Goal: Entertainment & Leisure: Consume media (video, audio)

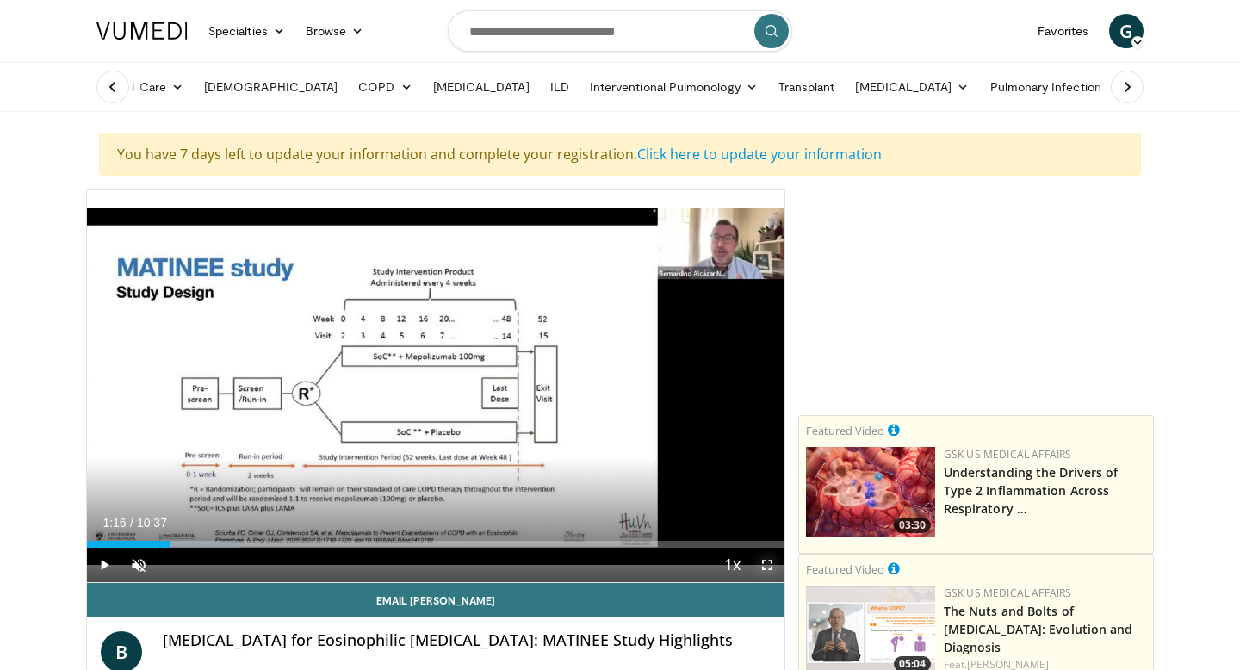
click at [766, 563] on span "Video Player" at bounding box center [767, 565] width 34 height 34
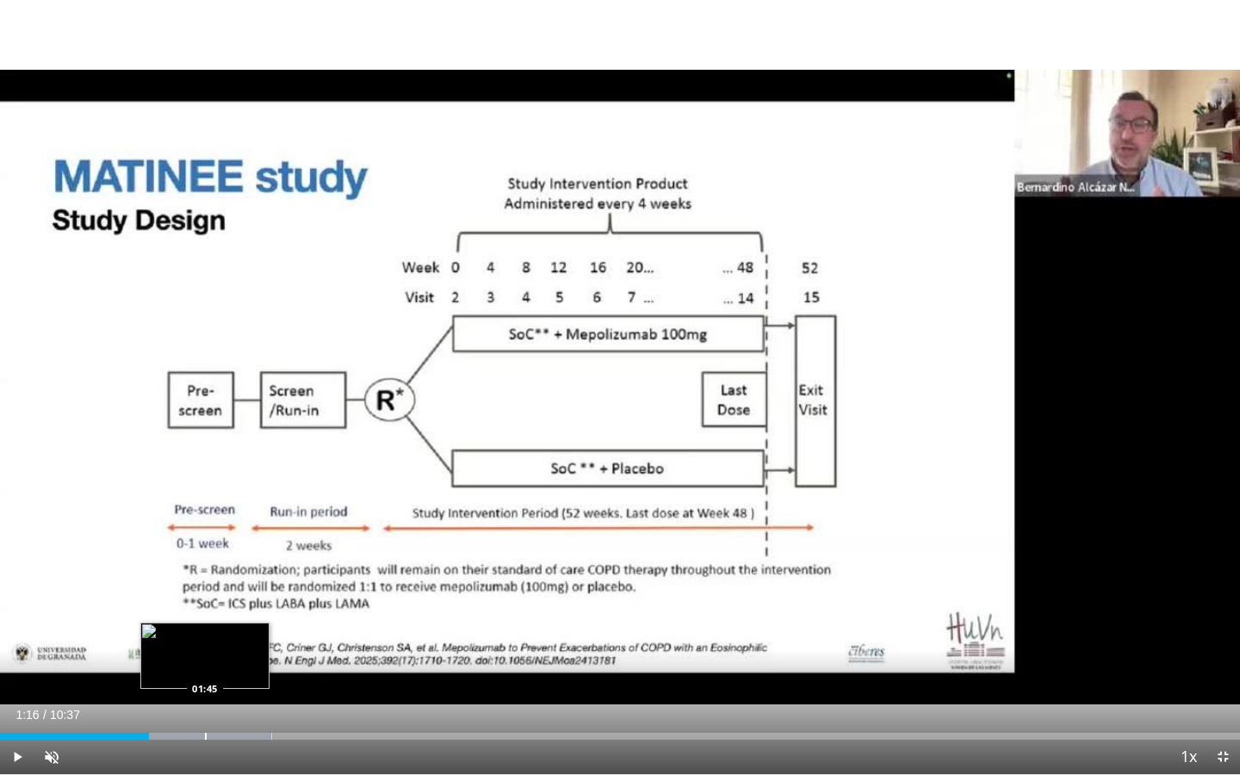
click at [205, 669] on div "Progress Bar" at bounding box center [206, 736] width 2 height 7
click at [244, 669] on div "Progress Bar" at bounding box center [243, 736] width 2 height 7
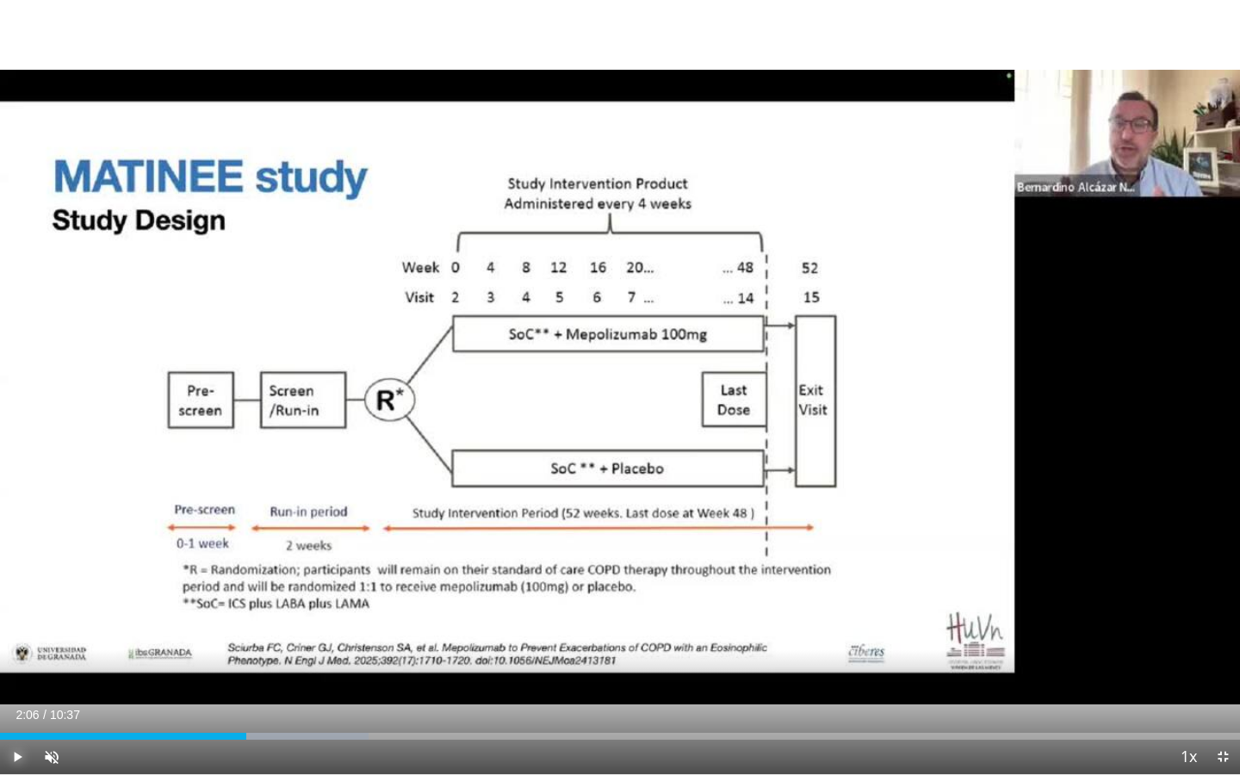
click at [19, 669] on span "Video Player" at bounding box center [17, 757] width 34 height 34
click at [326, 669] on div "Progress Bar" at bounding box center [327, 736] width 2 height 7
drag, startPoint x: 340, startPoint y: 733, endPoint x: 474, endPoint y: 742, distance: 134.7
click at [474, 669] on div "Current Time 3:44 / Duration 10:37 Play Skip Backward Skip Forward Unmute 100% …" at bounding box center [620, 757] width 1240 height 34
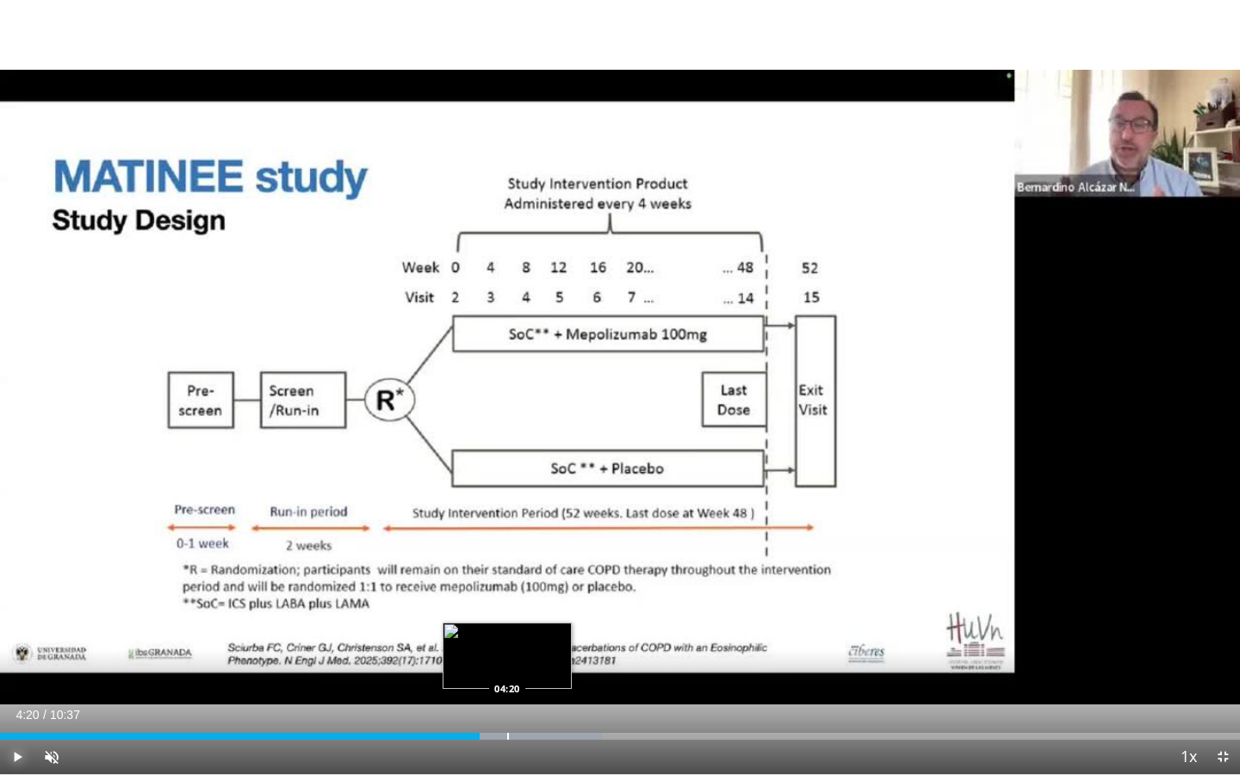
click at [507, 669] on div "Loaded : 48.52% 04:20 04:20" at bounding box center [620, 731] width 1240 height 16
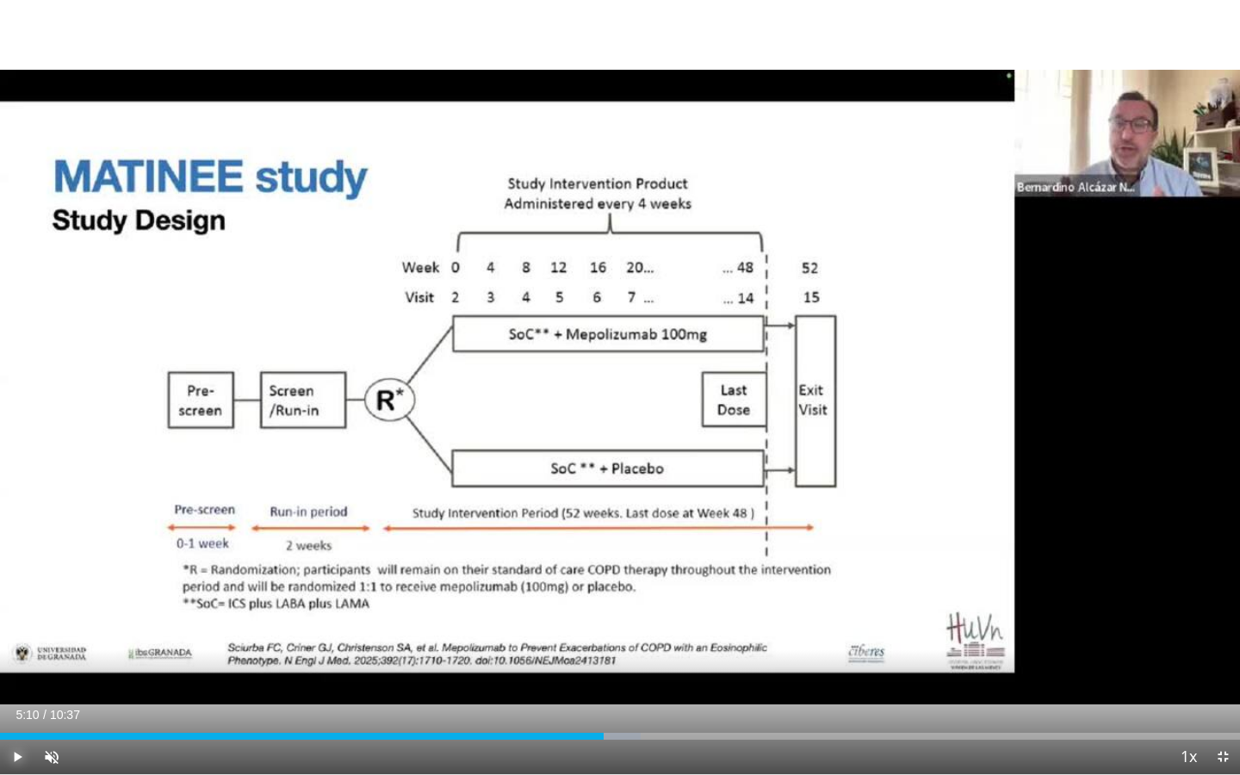
drag, startPoint x: 511, startPoint y: 735, endPoint x: 604, endPoint y: 741, distance: 93.1
click at [604, 669] on div "Current Time 5:10 / Duration 10:37 Play Skip Backward Skip Forward Unmute 100% …" at bounding box center [620, 757] width 1240 height 34
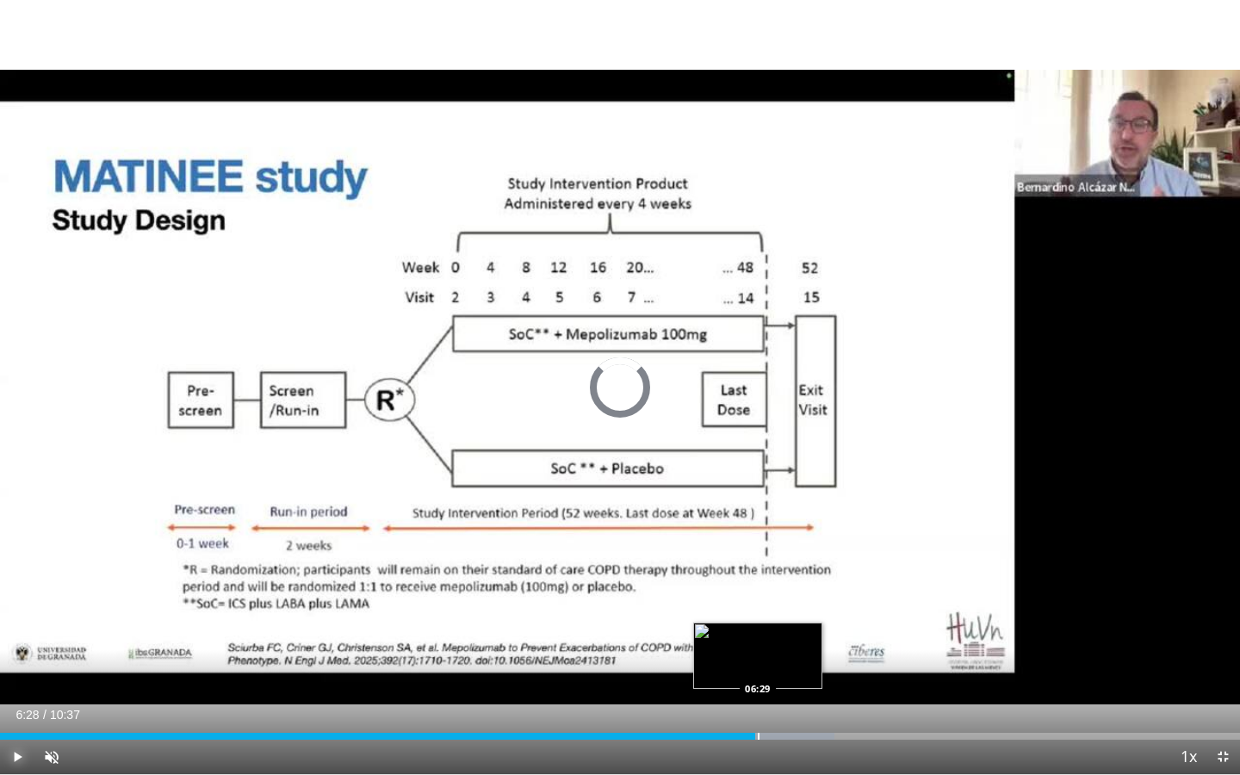
drag, startPoint x: 610, startPoint y: 733, endPoint x: 761, endPoint y: 739, distance: 151.7
click at [759, 669] on div "Progress Bar" at bounding box center [759, 736] width 2 height 7
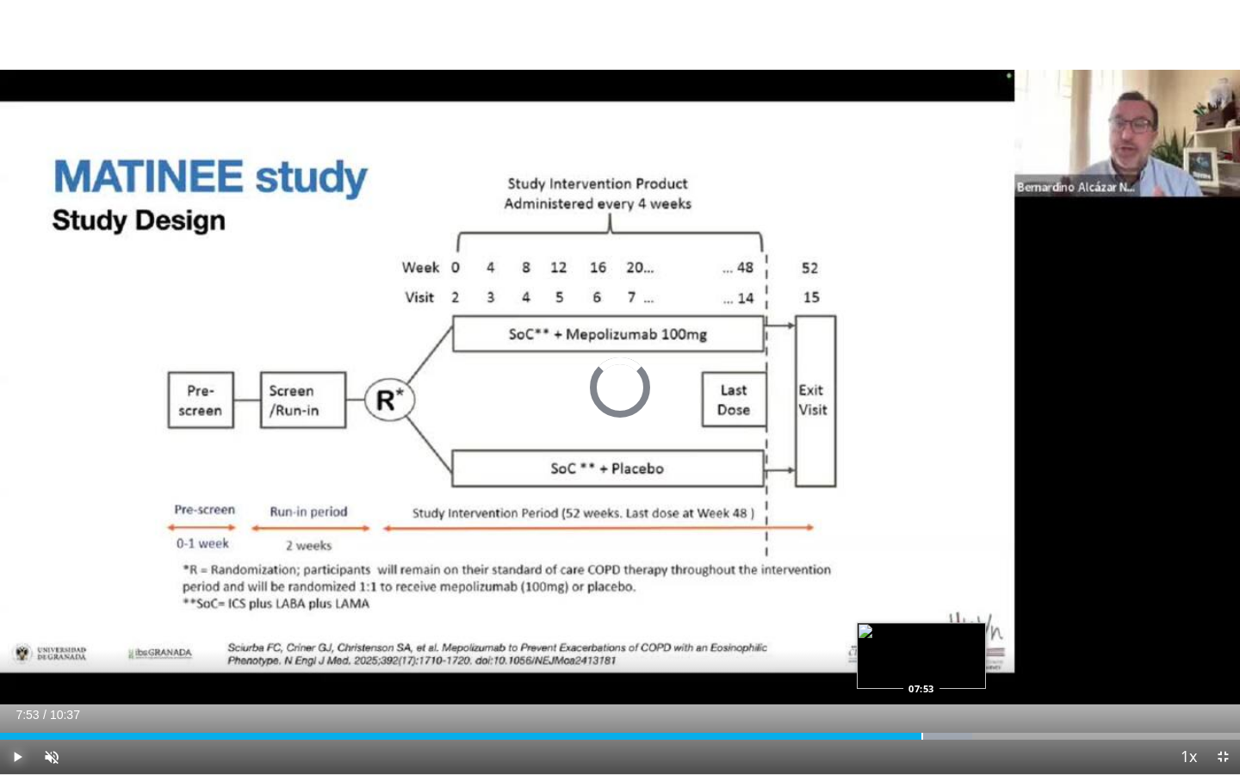
drag, startPoint x: 765, startPoint y: 735, endPoint x: 920, endPoint y: 733, distance: 155.0
click at [920, 669] on div "Loaded : 78.39% 07:53 07:53" at bounding box center [620, 736] width 1240 height 7
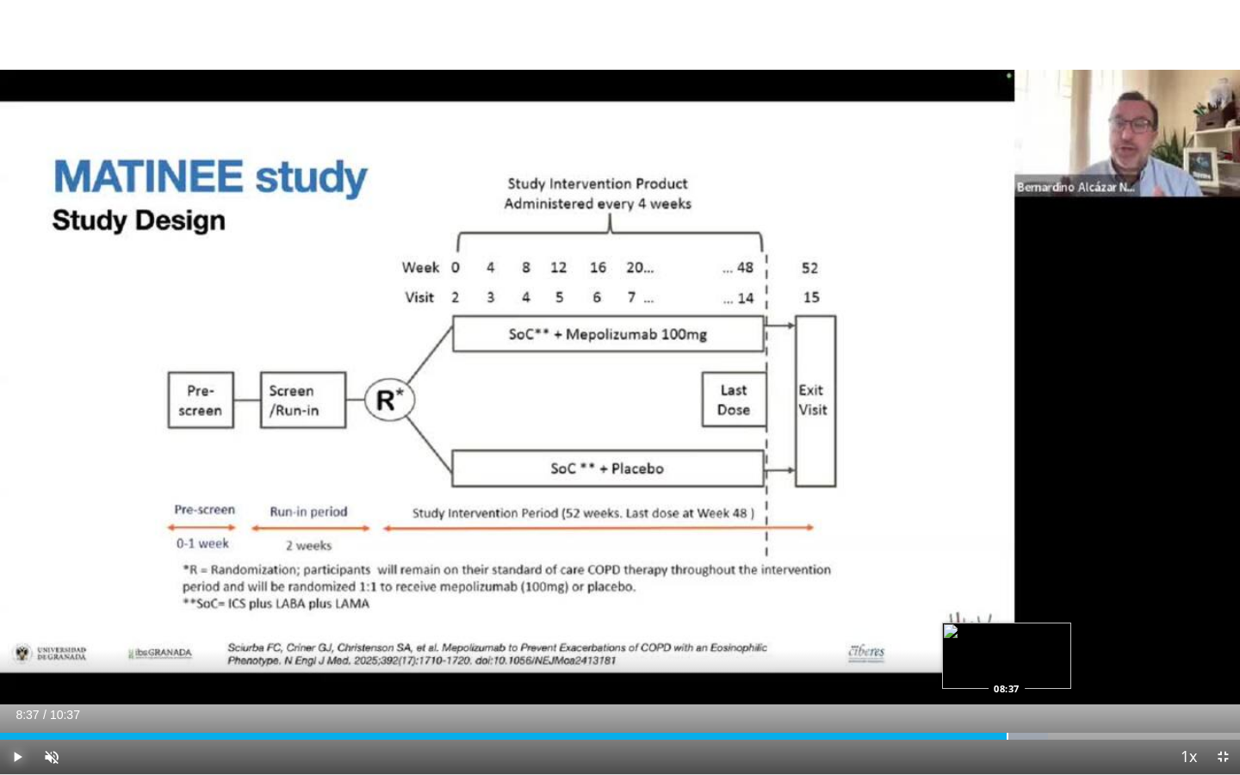
drag, startPoint x: 920, startPoint y: 733, endPoint x: 1007, endPoint y: 732, distance: 87.0
click at [1007, 669] on div "Loaded : 84.53% 08:37 08:37" at bounding box center [620, 731] width 1240 height 16
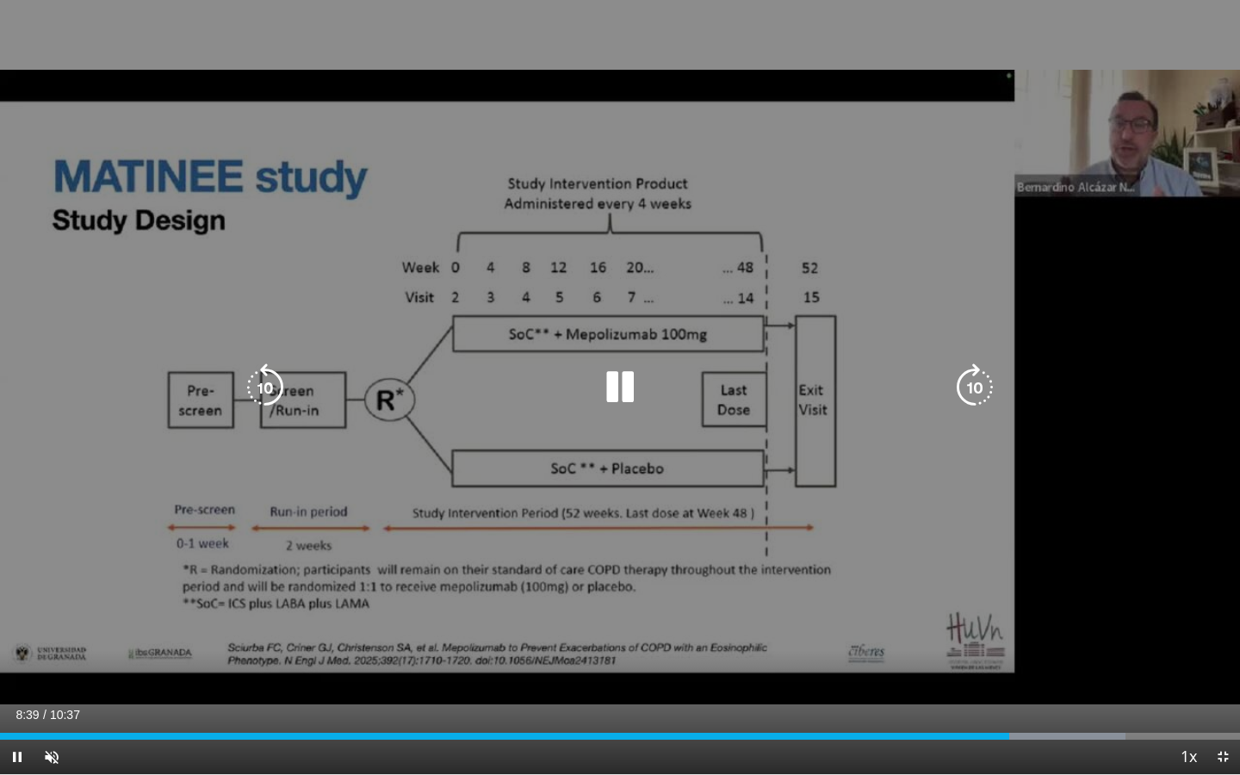
click at [624, 377] on icon "Video Player" at bounding box center [620, 387] width 48 height 48
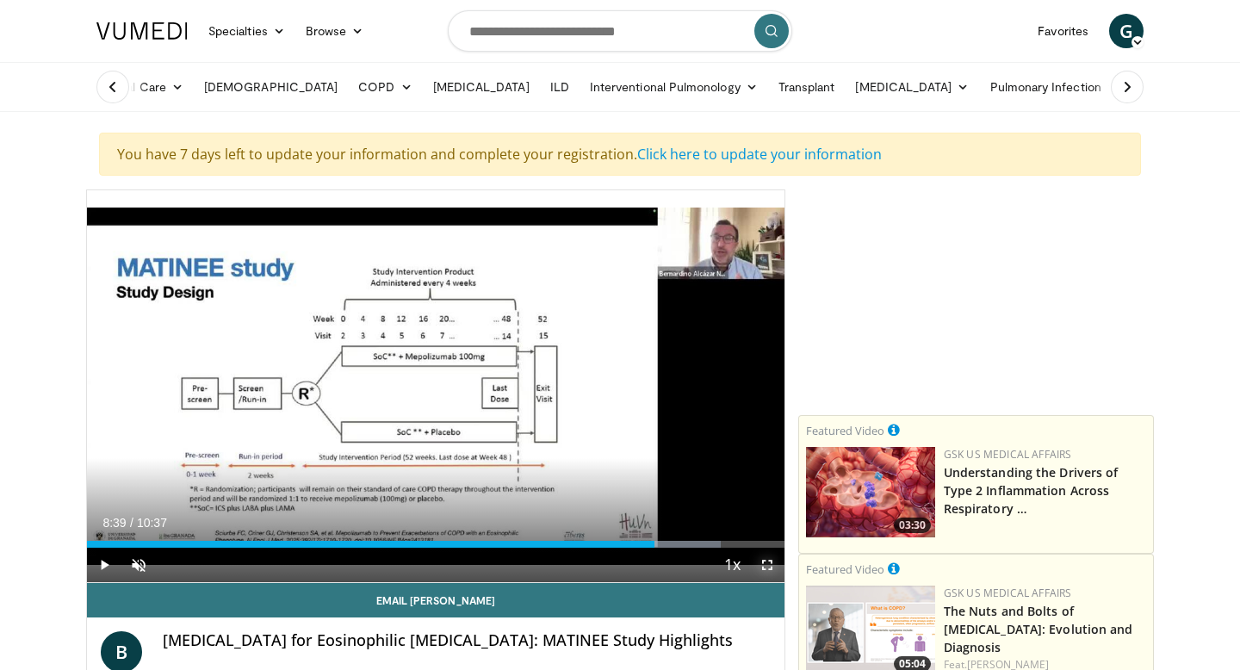
click at [774, 567] on span "Video Player" at bounding box center [767, 565] width 34 height 34
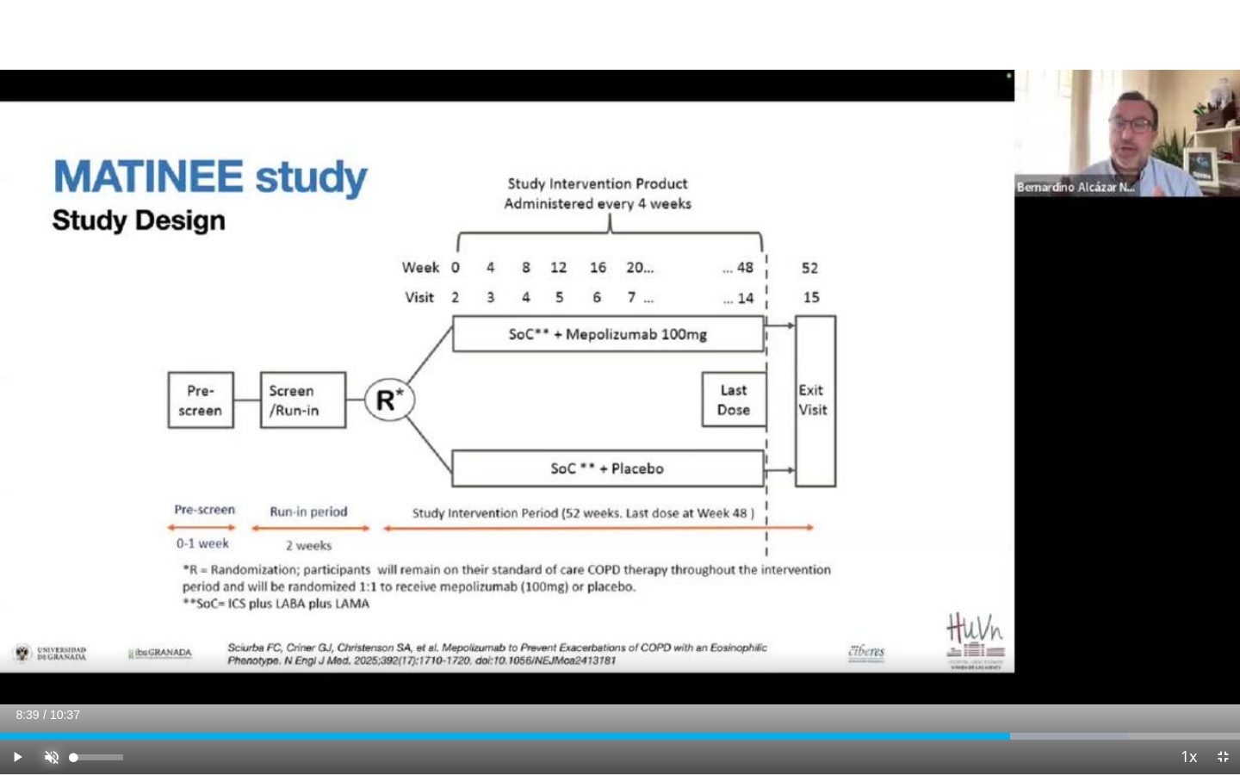
click at [50, 669] on span "Video Player" at bounding box center [51, 757] width 34 height 34
click at [993, 669] on div "Progress Bar" at bounding box center [994, 736] width 2 height 7
click at [15, 669] on span "Video Player" at bounding box center [17, 757] width 34 height 34
click at [969, 669] on div "Loaded : 90.94% 08:32 08:18" at bounding box center [620, 736] width 1240 height 7
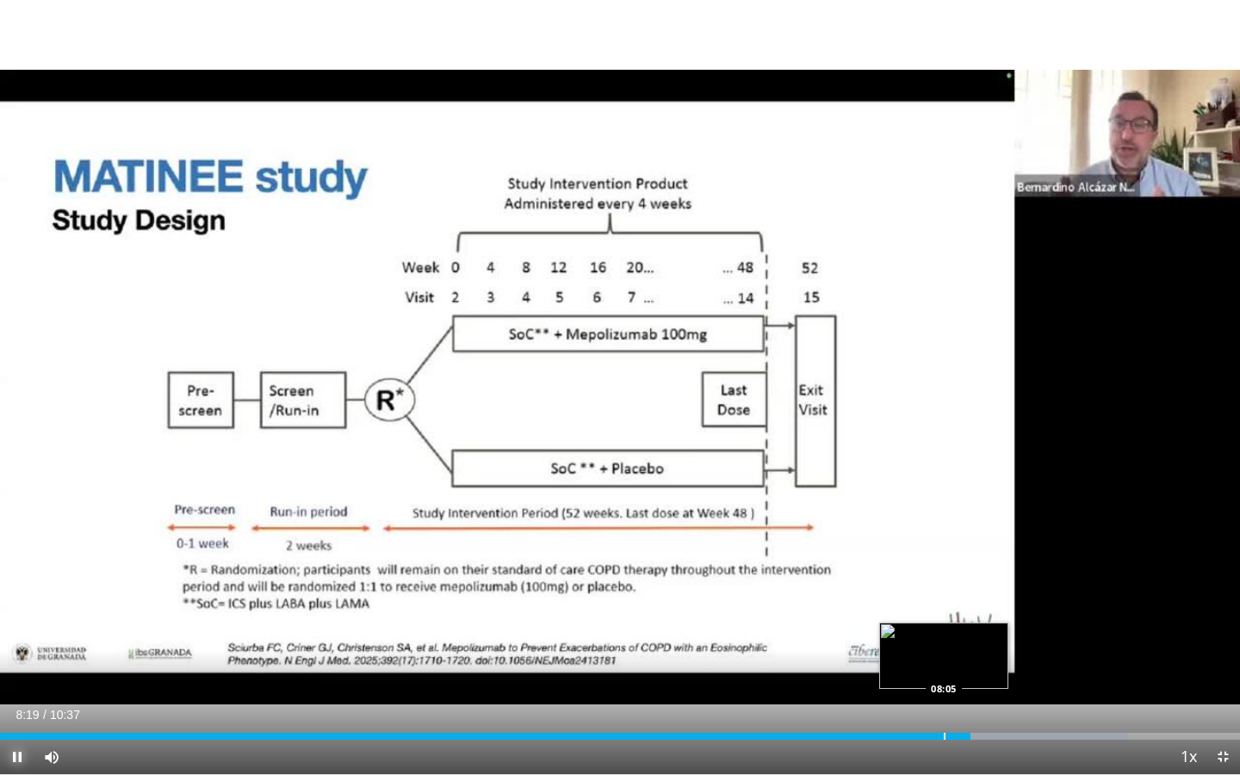
click at [944, 669] on div "Progress Bar" at bounding box center [945, 736] width 2 height 7
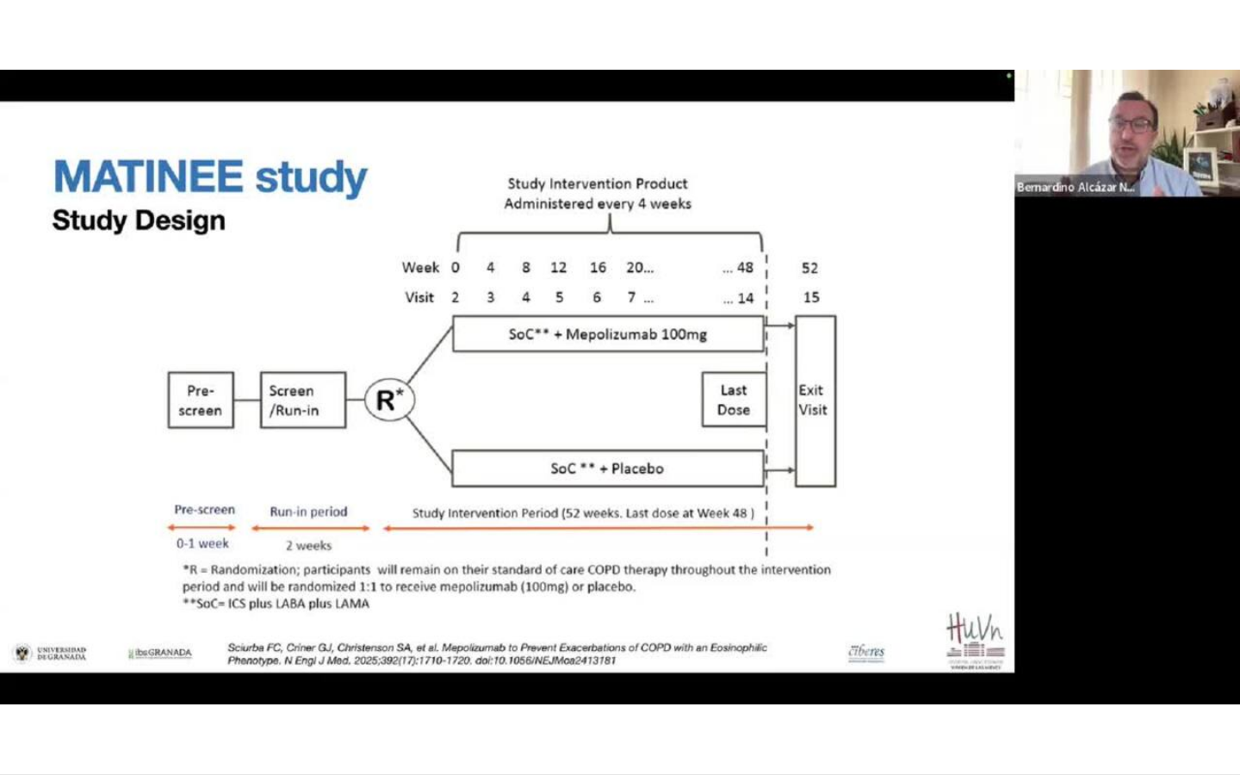
click at [0, 669] on button "Pause" at bounding box center [17, 757] width 34 height 34
